Goal: Transaction & Acquisition: Purchase product/service

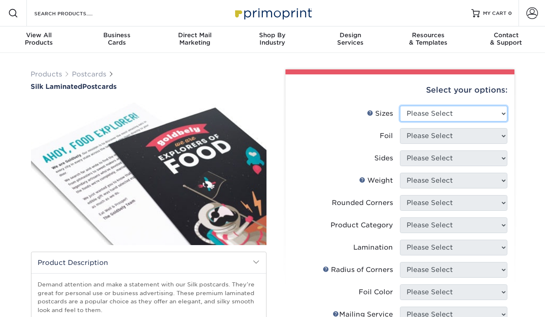
click at [427, 107] on select "Please Select 2" x 4" 2" x 6" 2" x 8" 3" x 5" 3.5" x 3.5" 3.5" x 4" 3.5" x 8.5"…" at bounding box center [453, 114] width 107 height 16
select select "4.00x6.00"
click at [400, 106] on select "Please Select 2" x 4" 2" x 6" 2" x 8" 3" x 5" 3.5" x 3.5" 3.5" x 4" 3.5" x 8.5"…" at bounding box center [453, 114] width 107 height 16
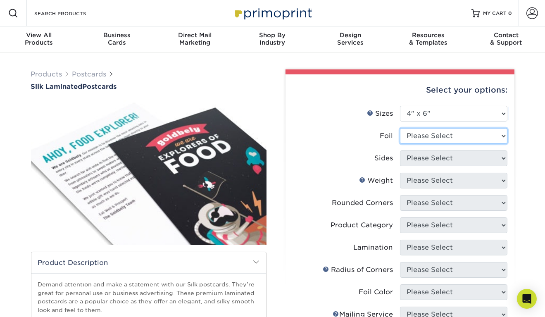
click at [439, 141] on select "Please Select Yes No" at bounding box center [453, 136] width 107 height 16
select select "0"
click at [400, 128] on select "Please Select Yes No" at bounding box center [453, 136] width 107 height 16
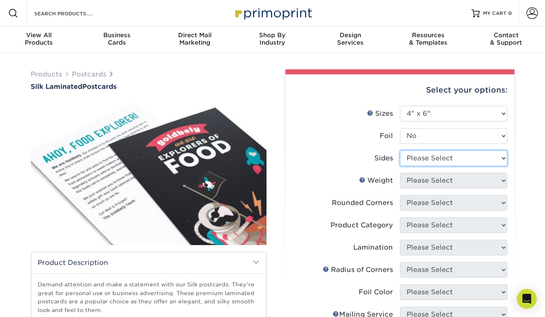
click at [437, 159] on select "Please Select Print Both Sides Print Front Only" at bounding box center [453, 158] width 107 height 16
select select "13abbda7-1d64-4f25-8bb2-c179b224825d"
click at [400, 150] on select "Please Select Print Both Sides Print Front Only" at bounding box center [453, 158] width 107 height 16
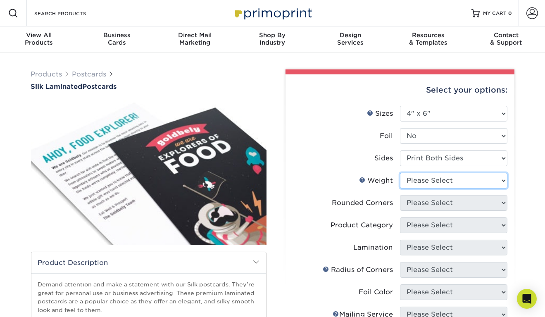
click at [440, 181] on select "Please Select 16PT" at bounding box center [453, 181] width 107 height 16
select select "16PT"
click at [400, 173] on select "Please Select 16PT" at bounding box center [453, 181] width 107 height 16
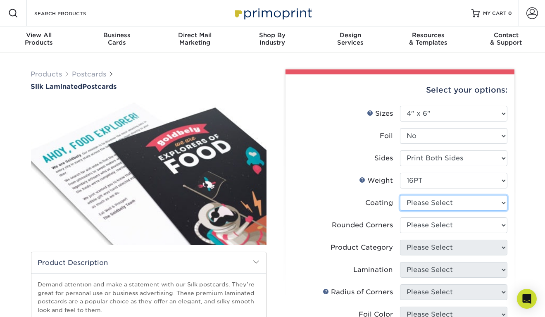
click at [442, 203] on select at bounding box center [453, 203] width 107 height 16
click at [400, 195] on select at bounding box center [453, 203] width 107 height 16
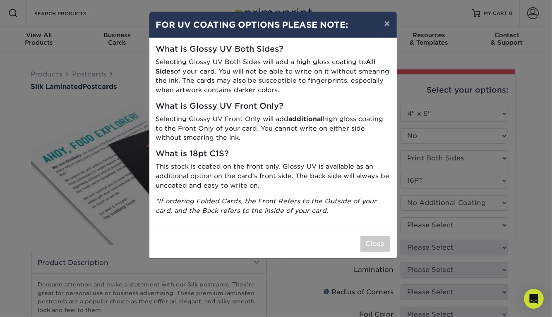
click at [358, 247] on div "Close" at bounding box center [272, 243] width 247 height 29
click at [364, 246] on button "Close" at bounding box center [375, 244] width 30 height 16
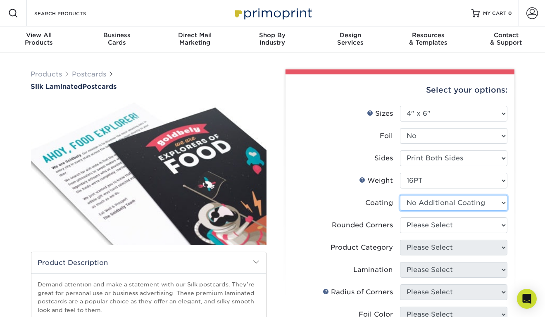
click at [438, 201] on select at bounding box center [453, 203] width 107 height 16
select select "-1"
click at [400, 195] on select at bounding box center [453, 203] width 107 height 16
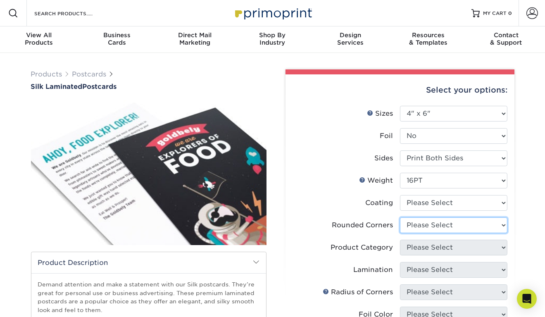
click at [425, 228] on select "Please Select Yes - Round 4 Corners No" at bounding box center [453, 225] width 107 height 16
select select "0"
click at [400, 217] on select "Please Select Yes - Round 4 Corners No" at bounding box center [453, 225] width 107 height 16
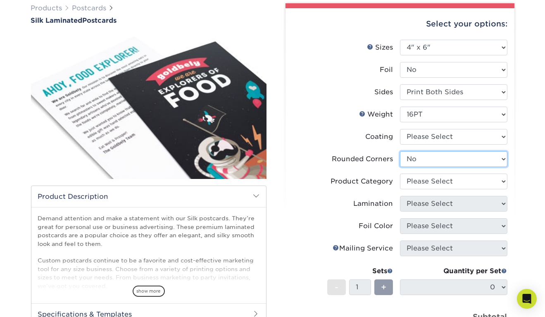
scroll to position [79, 0]
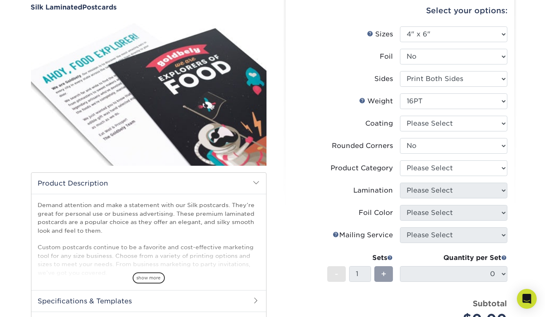
click at [425, 149] on ul "Sizes Help Sizes Please Select 2" x 4" 2" x 6" 2" x 8" 3" x 5" 3.5" x 3.5" 3.5"…" at bounding box center [400, 186] width 216 height 320
click at [428, 167] on select "Please Select" at bounding box center [453, 168] width 107 height 16
click at [400, 160] on select "Please Select" at bounding box center [453, 168] width 107 height 16
click at [439, 76] on select "Please Select Print Both Sides Print Front Only" at bounding box center [453, 79] width 107 height 16
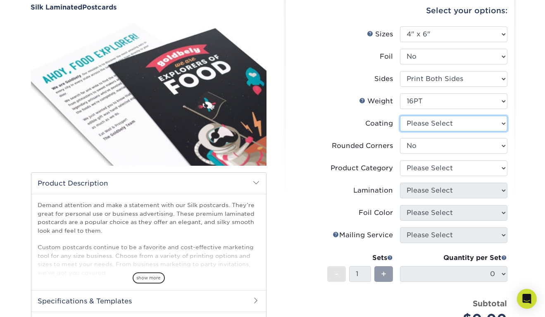
click at [439, 121] on select at bounding box center [453, 124] width 107 height 16
click at [400, 116] on select at bounding box center [453, 124] width 107 height 16
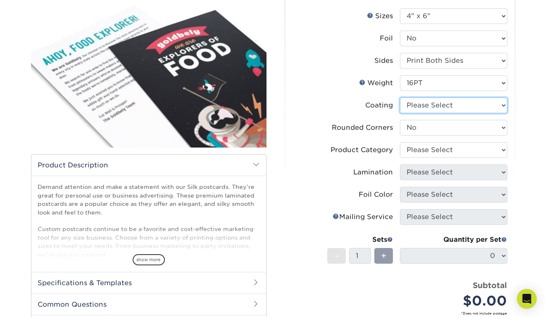
scroll to position [98, 0]
click at [337, 123] on div "Rounded Corners" at bounding box center [362, 128] width 61 height 10
click at [147, 265] on div "Demand attention and make a statement with our Silk postcards. They’re great fo…" at bounding box center [148, 224] width 235 height 96
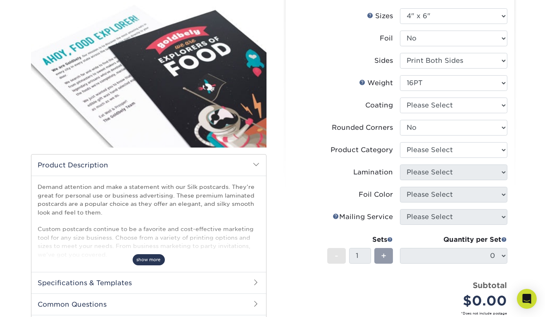
click at [145, 261] on span "show more" at bounding box center [149, 259] width 32 height 11
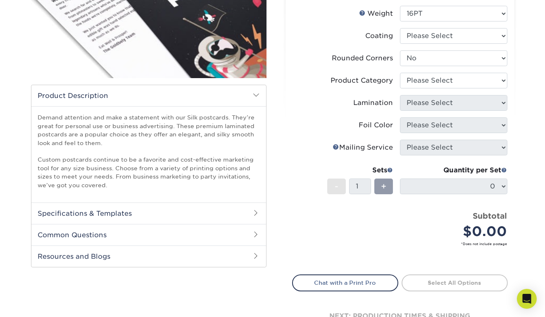
scroll to position [167, 0]
click at [139, 224] on h2 "Common Questions" at bounding box center [148, 234] width 235 height 21
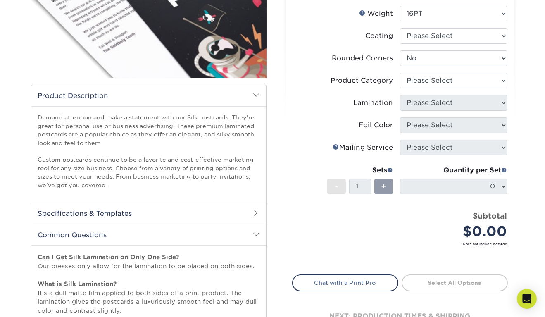
click at [137, 218] on h2 "Specifications & Templates" at bounding box center [148, 213] width 235 height 21
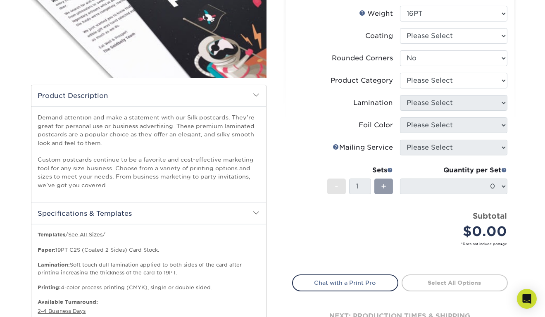
click at [137, 218] on h2 "Specifications & Templates" at bounding box center [148, 213] width 235 height 21
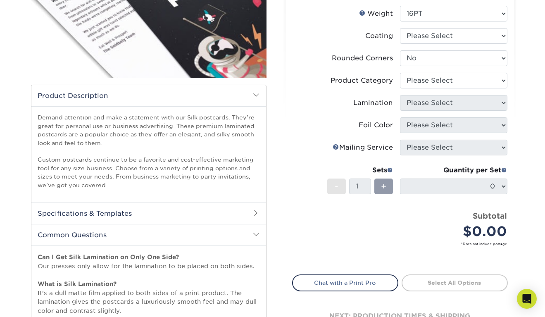
click at [137, 218] on h2 "Specifications & Templates" at bounding box center [148, 213] width 235 height 21
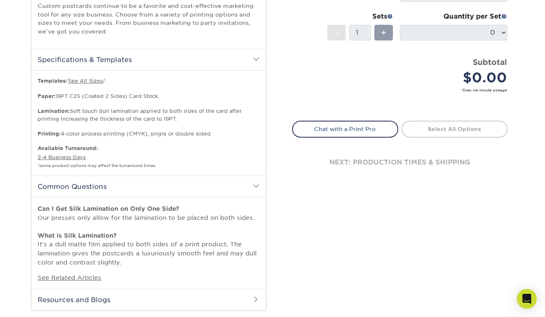
scroll to position [322, 0]
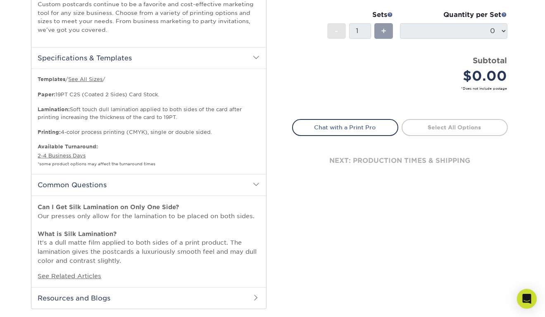
click at [159, 112] on p "Templates / See All Sizes / Paper: 19PT C2S (Coated 2 Sides) Card Stock. Lamina…" at bounding box center [149, 106] width 222 height 61
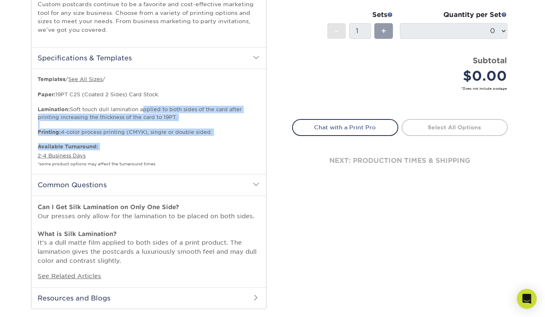
drag, startPoint x: 159, startPoint y: 112, endPoint x: 163, endPoint y: 146, distance: 34.2
click at [163, 146] on div "Templates / See All Sizes / Paper: 19PT C2S (Coated 2 Sides) Card Stock. Lamina…" at bounding box center [149, 122] width 222 height 92
click at [163, 146] on span "Available Turnaround:" at bounding box center [149, 146] width 222 height 7
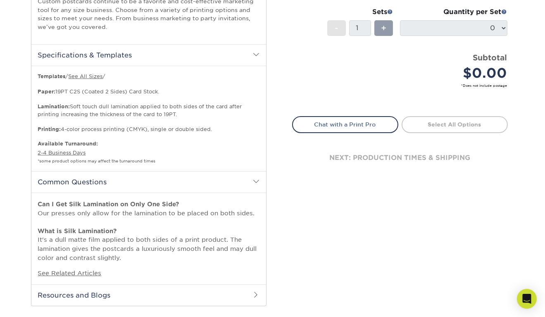
scroll to position [326, 0]
click at [162, 216] on p "Can I Get Silk Lamination on Only One Side? Our presses only allow for the lami…" at bounding box center [149, 230] width 222 height 62
drag, startPoint x: 162, startPoint y: 216, endPoint x: 165, endPoint y: 202, distance: 14.8
click at [165, 202] on p "Can I Get Silk Lamination on Only One Side? Our presses only allow for the lami…" at bounding box center [149, 230] width 222 height 62
click at [165, 202] on strong "Can I Get Silk Lamination on Only One Side?" at bounding box center [108, 203] width 141 height 7
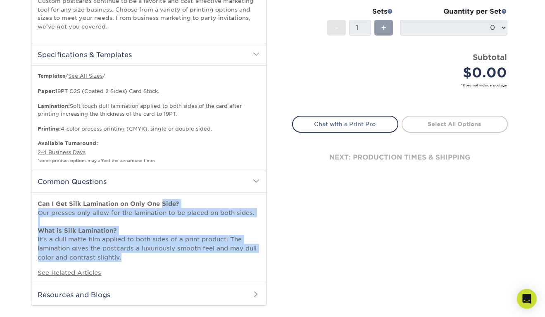
drag, startPoint x: 165, startPoint y: 202, endPoint x: 167, endPoint y: 256, distance: 54.6
click at [167, 256] on p "Can I Get Silk Lamination on Only One Side? Our presses only allow for the lami…" at bounding box center [149, 230] width 222 height 62
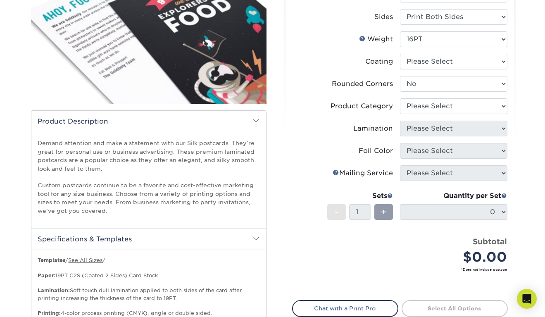
scroll to position [0, 0]
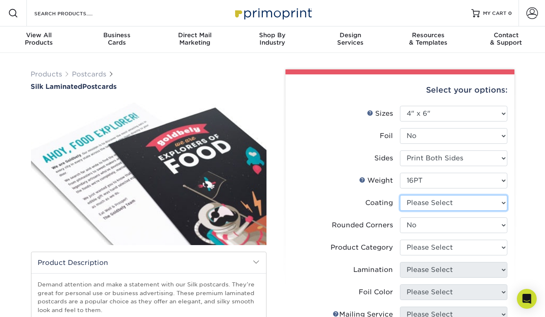
click at [423, 204] on select at bounding box center [453, 203] width 107 height 16
select select "3e7618de-abca-4bda-9f97-8b9129e913d8"
click at [400, 195] on select at bounding box center [453, 203] width 107 height 16
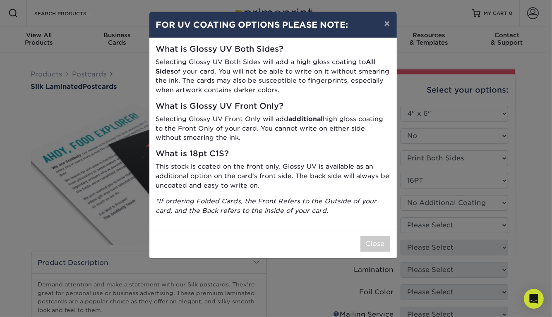
click at [162, 57] on div "What is Glossy UV Both Sides? Selecting Glossy UV Both Sides will add a high gl…" at bounding box center [272, 133] width 247 height 191
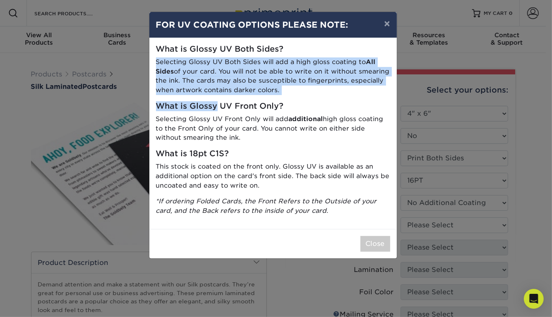
drag, startPoint x: 162, startPoint y: 57, endPoint x: 210, endPoint y: 108, distance: 69.9
click at [210, 108] on div "What is Glossy UV Both Sides? Selecting Glossy UV Both Sides will add a high gl…" at bounding box center [272, 133] width 247 height 191
click at [210, 108] on h5 "What is Glossy UV Front Only?" at bounding box center [273, 107] width 234 height 10
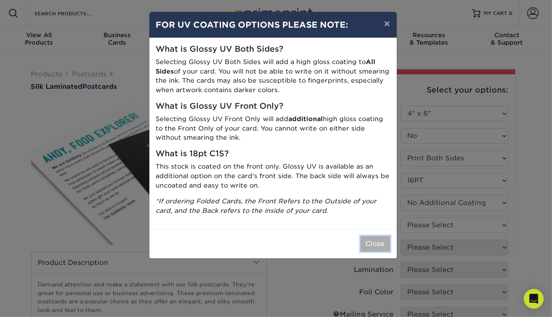
click at [368, 239] on button "Close" at bounding box center [375, 244] width 30 height 16
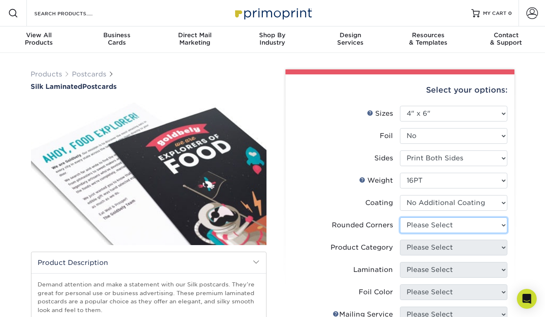
click at [416, 228] on select "Please Select Yes - Round 4 Corners No" at bounding box center [453, 225] width 107 height 16
select select "0"
click at [400, 217] on select "Please Select Yes - Round 4 Corners No" at bounding box center [453, 225] width 107 height 16
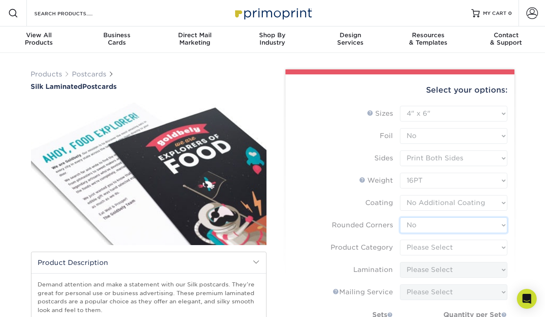
scroll to position [28, 0]
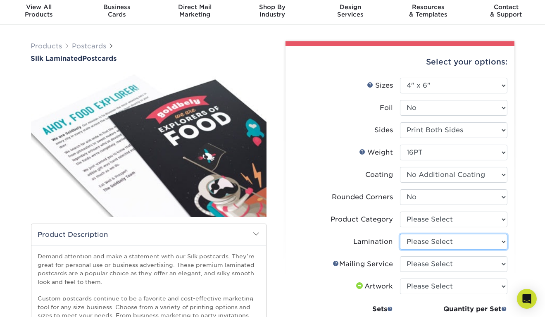
click at [429, 243] on select "Please Select Silk" at bounding box center [453, 242] width 107 height 16
drag, startPoint x: 377, startPoint y: 221, endPoint x: 425, endPoint y: 213, distance: 48.3
click at [425, 213] on li "Product Category Please Select Postcards" at bounding box center [400, 223] width 215 height 22
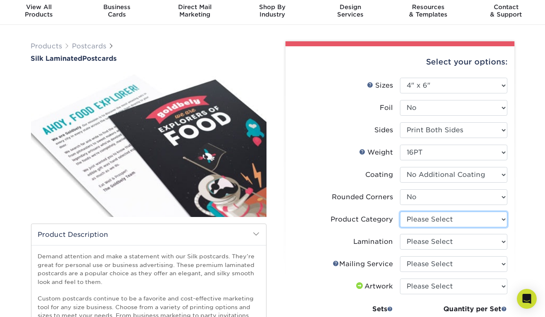
click at [425, 213] on select "Please Select Postcards" at bounding box center [453, 220] width 107 height 16
select select "9b7272e0-d6c8-4c3c-8e97-d3a1bcdab858"
click at [400, 212] on select "Please Select Postcards" at bounding box center [453, 220] width 107 height 16
click at [395, 224] on label "Product Category" at bounding box center [346, 220] width 107 height 16
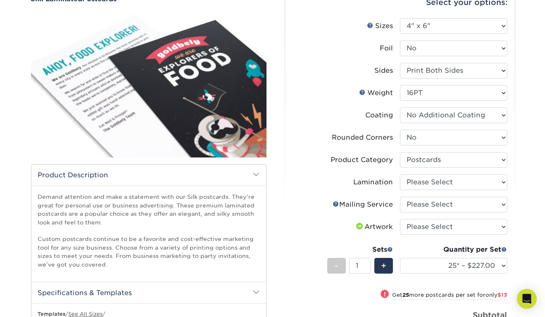
scroll to position [98, 0]
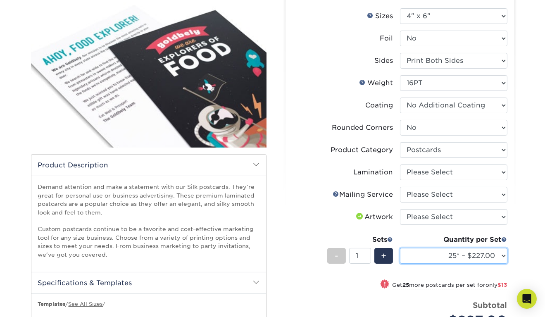
click at [421, 258] on select "25* – $227.00 50* – $240.00 75* – $252.00 100* – $258.00 250* – $264.00 500 – $…" at bounding box center [453, 256] width 107 height 16
select select "250* – $264.00"
click at [400, 248] on select "25* – $227.00 50* – $240.00 75* – $252.00 100* – $258.00 250* – $264.00 500 – $…" at bounding box center [453, 256] width 107 height 16
click at [380, 215] on div "Artwork" at bounding box center [374, 217] width 38 height 10
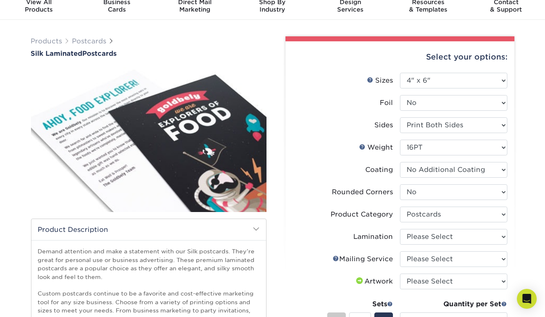
scroll to position [34, 0]
